Goal: Task Accomplishment & Management: Manage account settings

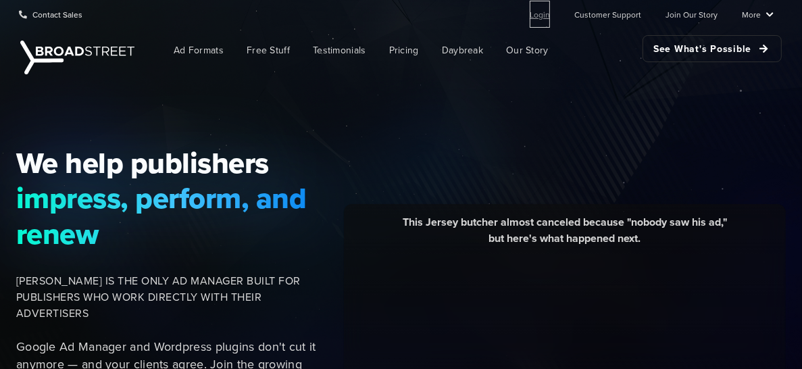
click at [540, 21] on link "Login" at bounding box center [539, 14] width 20 height 27
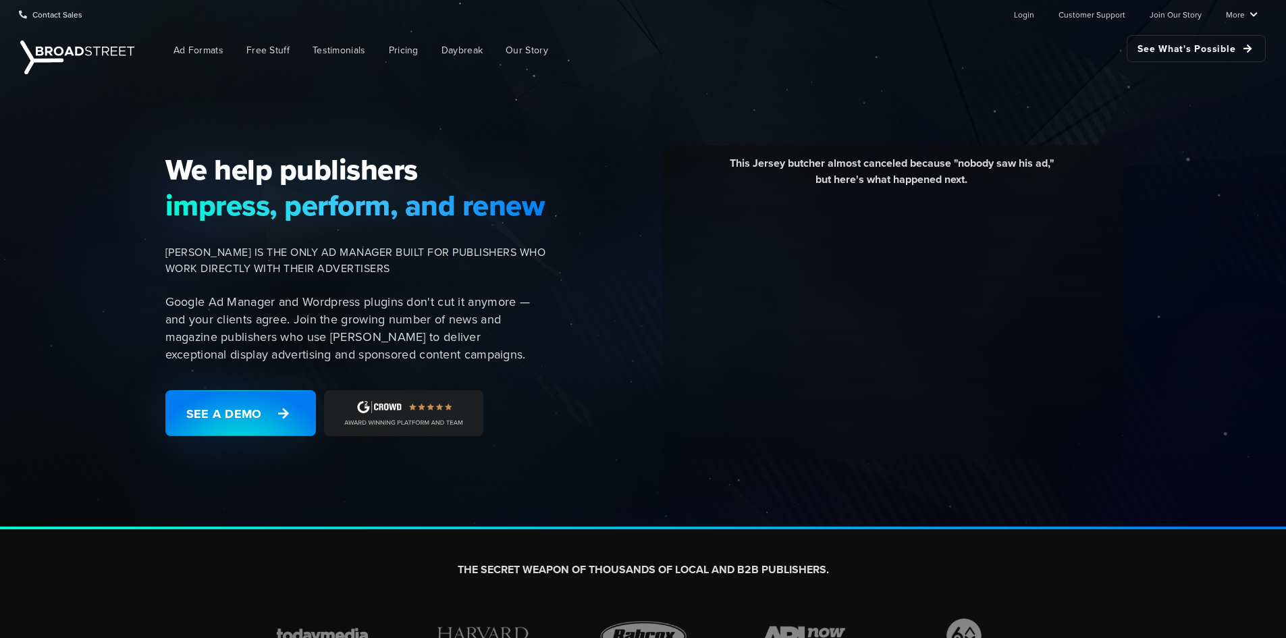
click at [1015, 10] on ul "Login Customer Support Join Our Story More Resources Blog Partners Case Studies…" at bounding box center [1125, 14] width 265 height 27
click at [1018, 12] on ul "Login Customer Support Join Our Story More Resources Blog Partners Case Studies…" at bounding box center [1125, 14] width 265 height 27
click at [1026, 17] on link "Login" at bounding box center [1024, 14] width 20 height 27
